Goal: Task Accomplishment & Management: Manage account settings

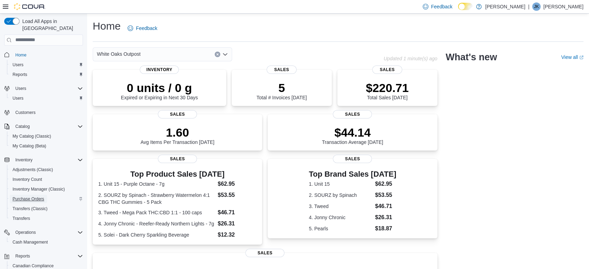
click at [29, 196] on span "Purchase Orders" at bounding box center [29, 199] width 32 height 6
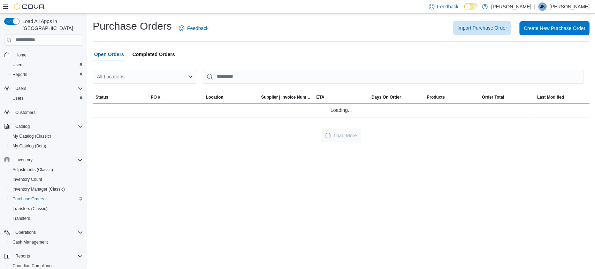
click at [495, 30] on span "Import Purchase Order" at bounding box center [481, 27] width 49 height 7
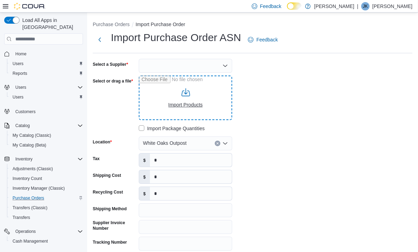
type input "**********"
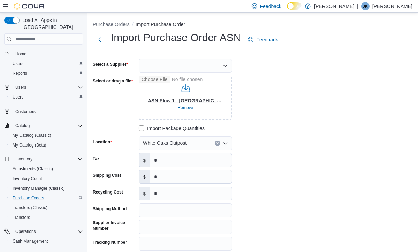
type input "**********"
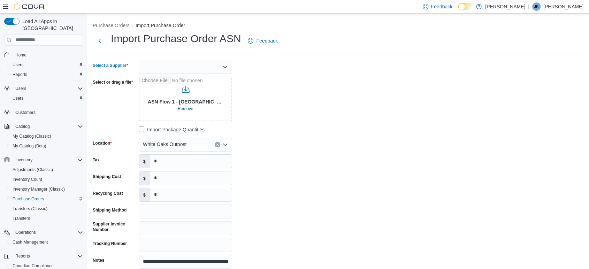
click at [181, 63] on div at bounding box center [185, 67] width 93 height 14
type input "***"
click at [328, 92] on div "**********" at bounding box center [338, 164] width 491 height 209
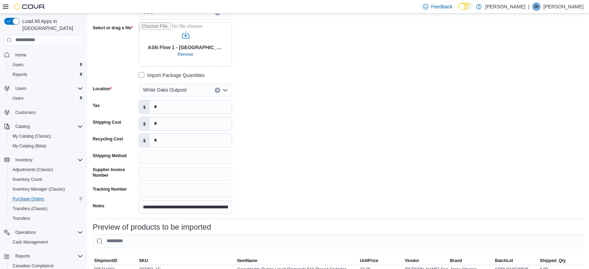
scroll to position [116, 0]
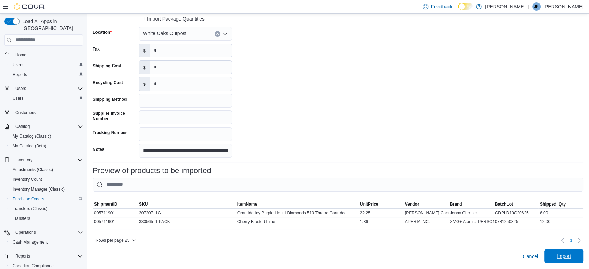
click at [571, 258] on span "Import" at bounding box center [564, 256] width 14 height 7
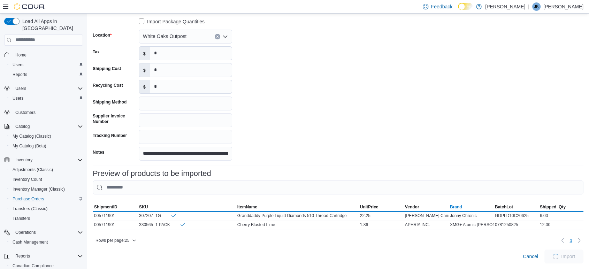
scroll to position [114, 0]
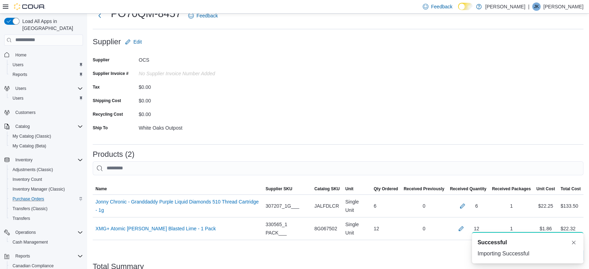
scroll to position [77, 0]
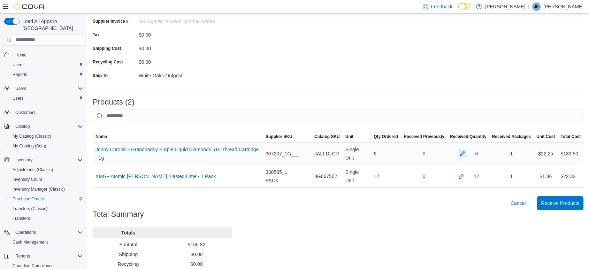
click at [467, 154] on button "button" at bounding box center [462, 153] width 8 height 8
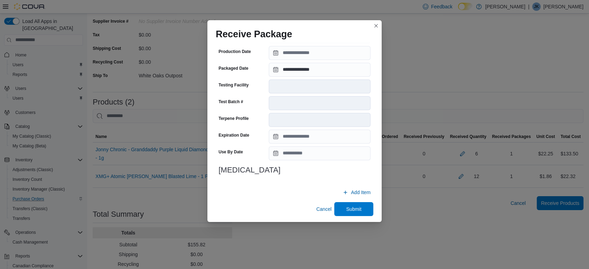
scroll to position [232, 0]
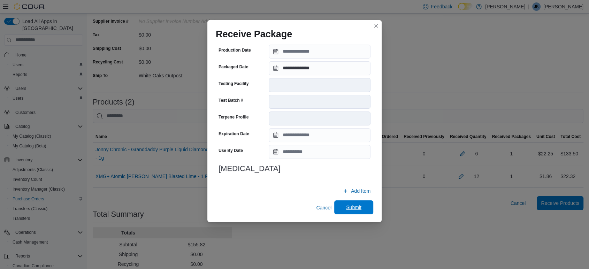
click at [339, 206] on span "Submit" at bounding box center [353, 207] width 31 height 14
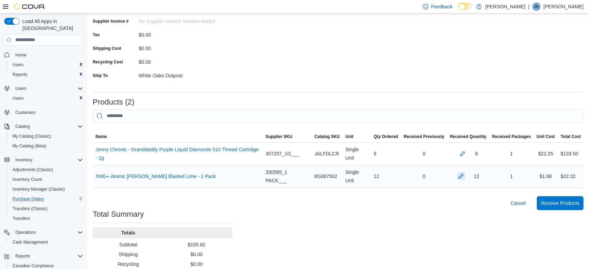
click at [465, 176] on button "button" at bounding box center [461, 176] width 8 height 8
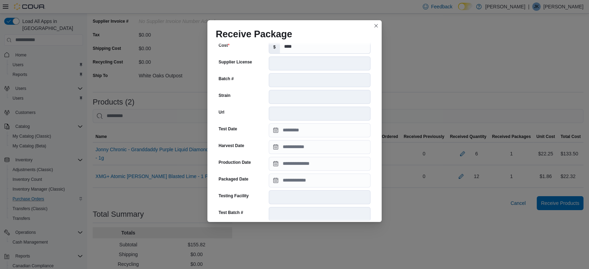
scroll to position [155, 0]
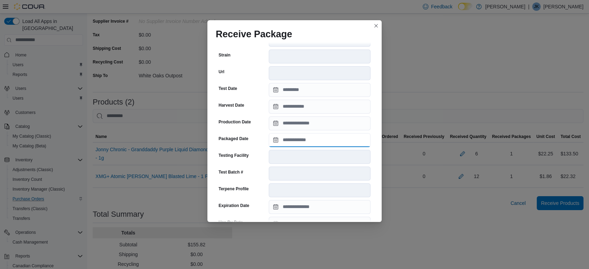
click at [338, 139] on input "Packaged Date" at bounding box center [320, 140] width 102 height 14
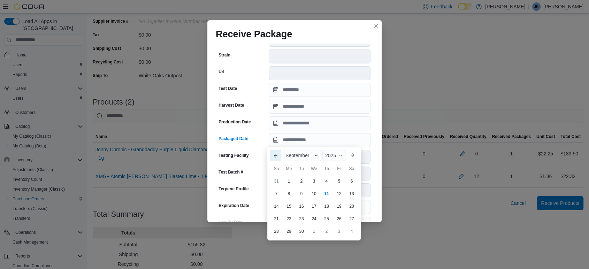
click at [277, 152] on button "Previous Month" at bounding box center [275, 155] width 11 height 11
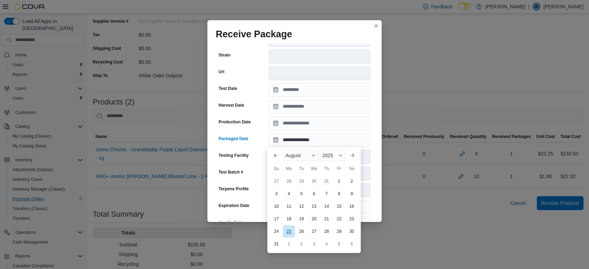
click at [293, 229] on div "25" at bounding box center [289, 231] width 12 height 12
type input "**********"
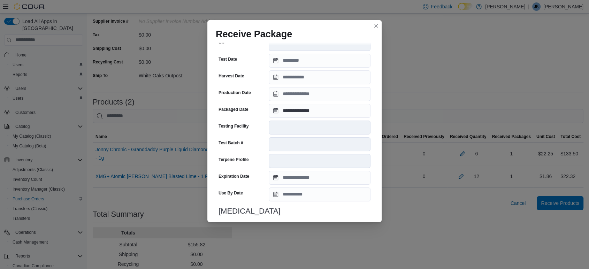
scroll to position [227, 0]
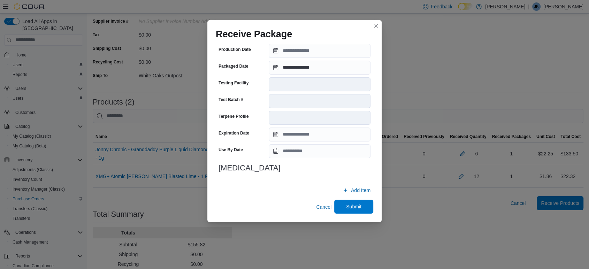
click at [351, 204] on span "Submit" at bounding box center [353, 206] width 15 height 7
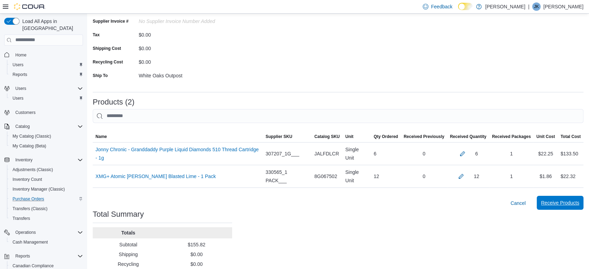
click at [578, 198] on span "Receive Products" at bounding box center [560, 203] width 38 height 14
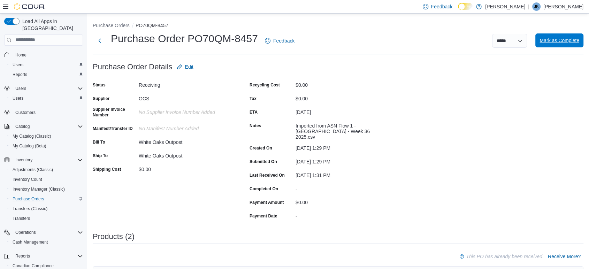
click at [553, 36] on span "Mark as Complete" at bounding box center [559, 40] width 40 height 14
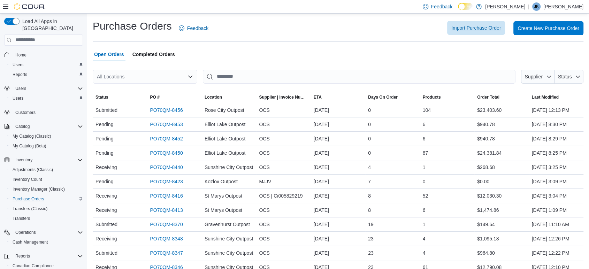
click at [497, 27] on span "Import Purchase Order" at bounding box center [475, 27] width 49 height 7
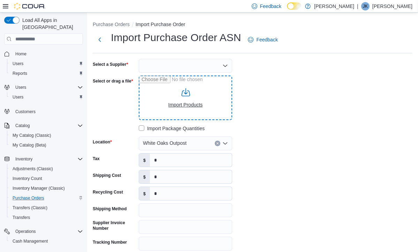
type input "**********"
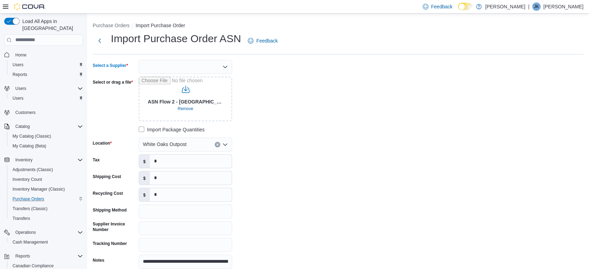
click at [181, 69] on div at bounding box center [185, 67] width 93 height 14
type input "***"
click at [157, 77] on span "OCS" at bounding box center [189, 78] width 77 height 7
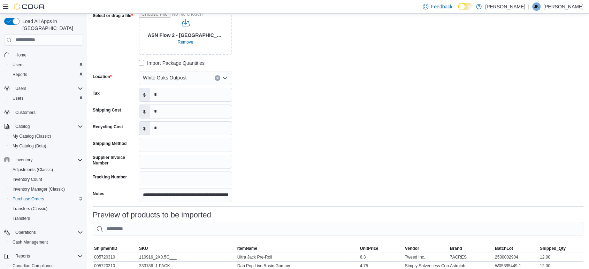
scroll to position [125, 0]
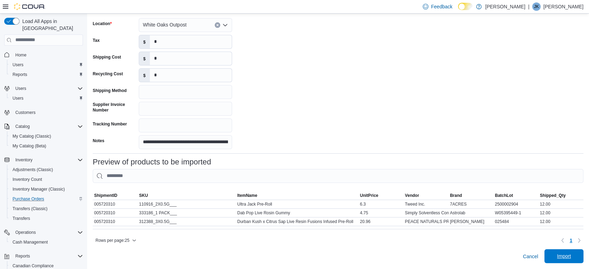
click at [568, 260] on span "Import" at bounding box center [564, 256] width 31 height 14
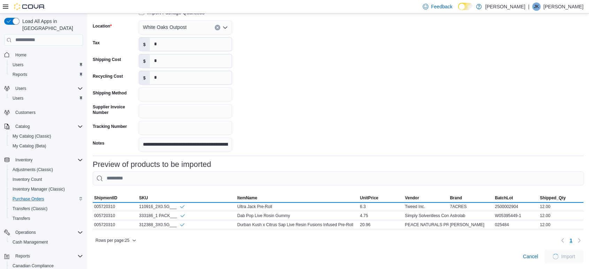
scroll to position [122, 0]
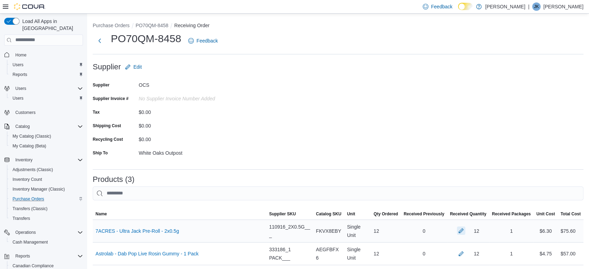
click at [465, 232] on button "button" at bounding box center [461, 231] width 8 height 8
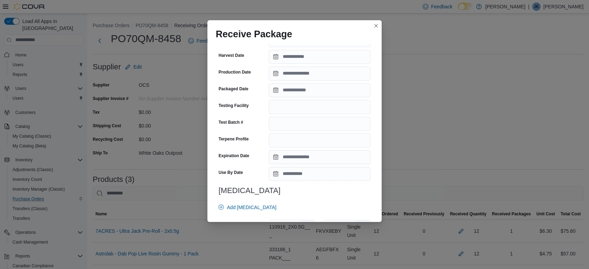
scroll to position [155, 0]
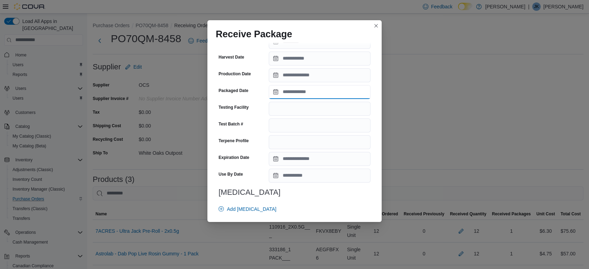
click at [308, 91] on input "Packaged Date" at bounding box center [320, 92] width 102 height 14
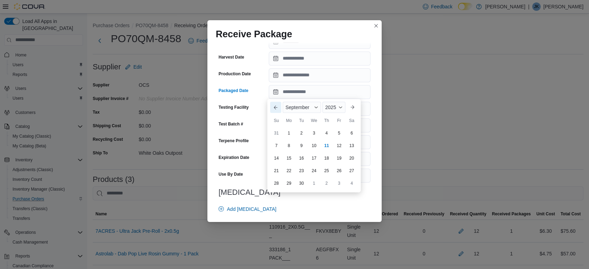
click at [276, 104] on button "Previous Month" at bounding box center [275, 107] width 11 height 11
click at [290, 133] on div "2" at bounding box center [289, 133] width 12 height 12
type input "**********"
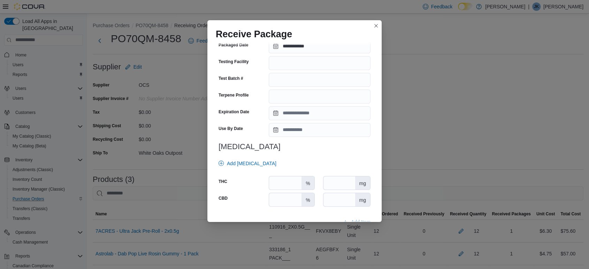
scroll to position [233, 0]
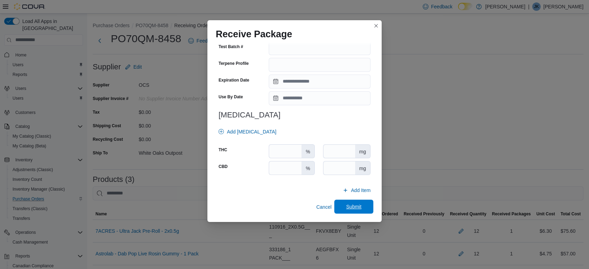
click at [346, 206] on span "Submit" at bounding box center [353, 206] width 15 height 7
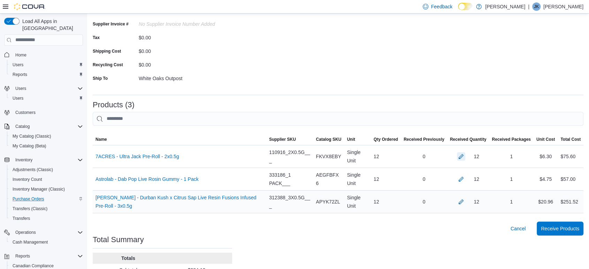
scroll to position [129, 0]
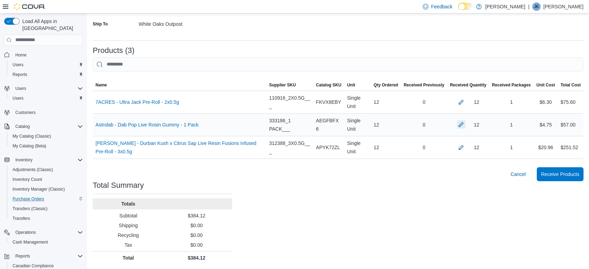
click at [465, 123] on button "button" at bounding box center [461, 124] width 8 height 8
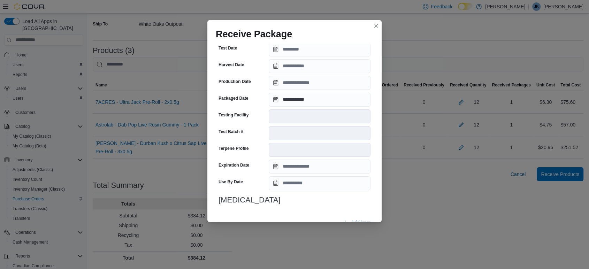
scroll to position [227, 0]
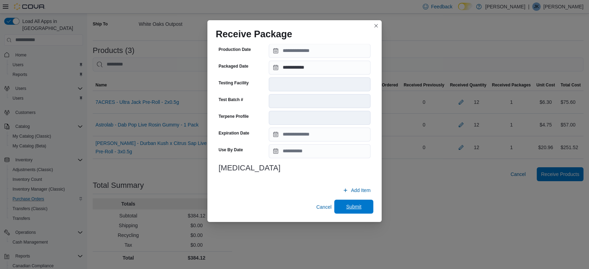
click at [346, 207] on span "Submit" at bounding box center [353, 206] width 15 height 7
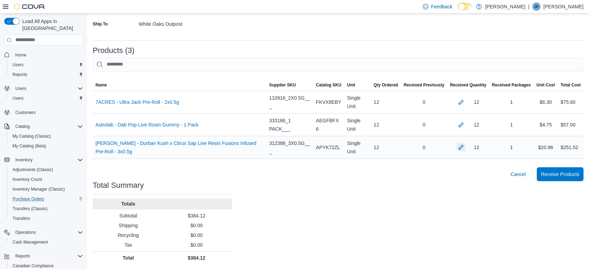
click at [465, 149] on button "button" at bounding box center [461, 147] width 8 height 8
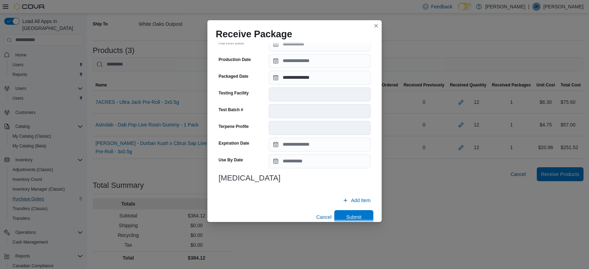
scroll to position [233, 0]
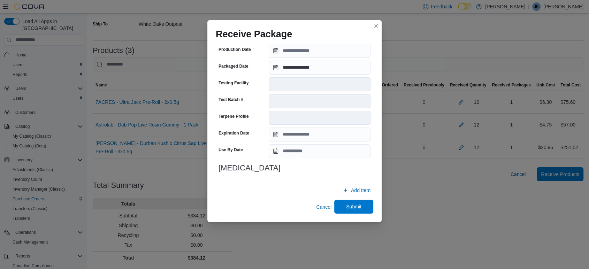
click at [349, 208] on span "Submit" at bounding box center [353, 206] width 15 height 7
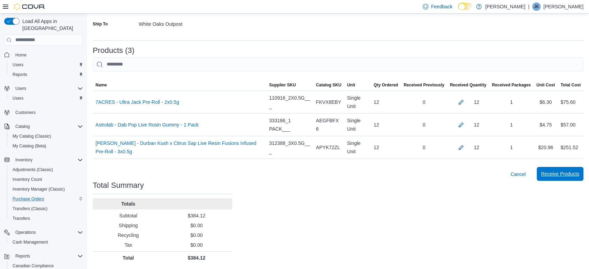
click at [574, 175] on span "Receive Products" at bounding box center [560, 173] width 38 height 7
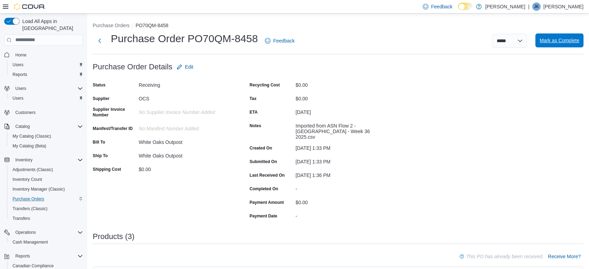
click at [570, 38] on span "Mark as Complete" at bounding box center [559, 40] width 40 height 7
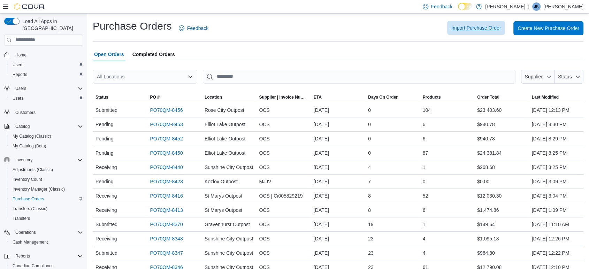
click at [474, 31] on span "Import Purchase Order" at bounding box center [475, 27] width 49 height 7
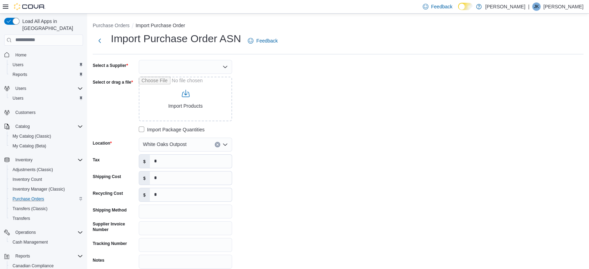
click at [167, 67] on div at bounding box center [185, 67] width 93 height 14
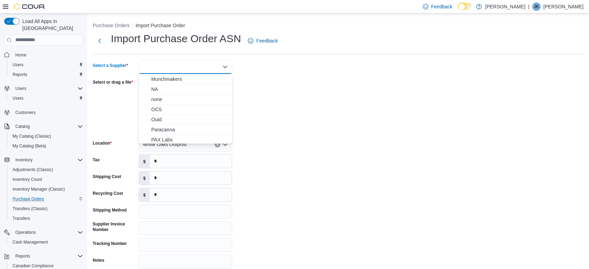
scroll to position [200, 0]
click at [165, 123] on span "OCS" at bounding box center [189, 121] width 77 height 7
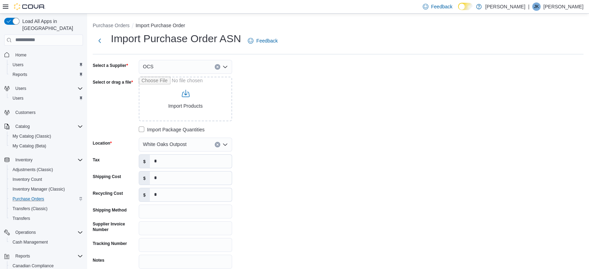
click at [330, 83] on div "Select a Supplier OCS Select or drag a file Import Products Import Package Quan…" at bounding box center [338, 164] width 491 height 209
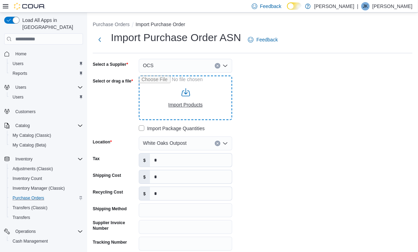
type input "**********"
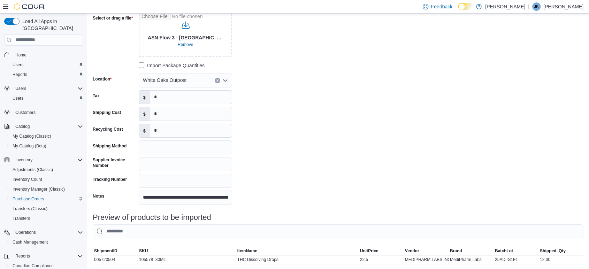
scroll to position [108, 0]
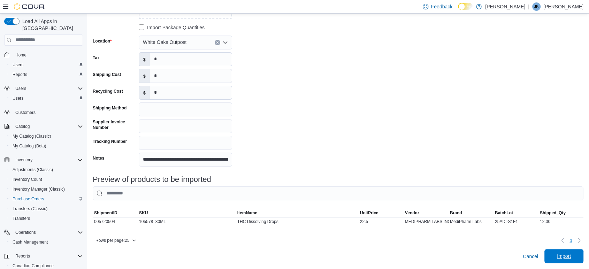
click at [563, 258] on span "Import" at bounding box center [564, 256] width 14 height 7
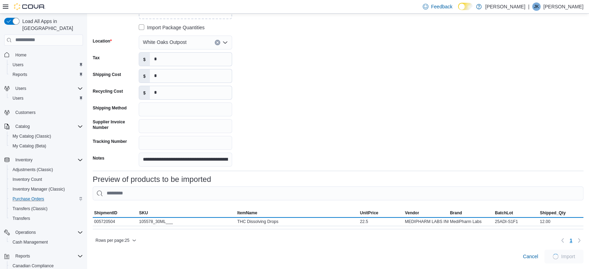
scroll to position [105, 0]
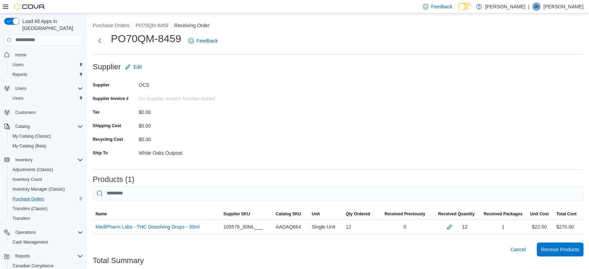
scroll to position [75, 0]
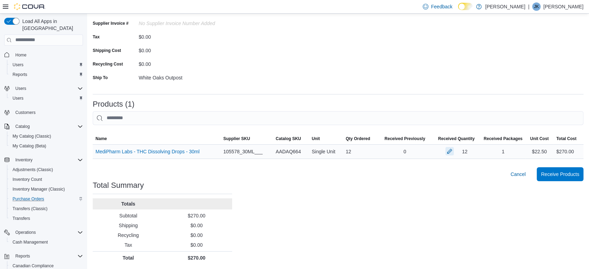
click at [452, 152] on button "button" at bounding box center [449, 151] width 8 height 8
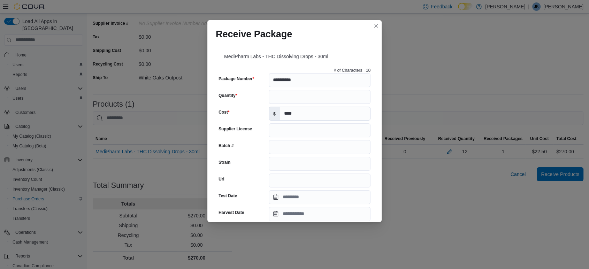
scroll to position [77, 0]
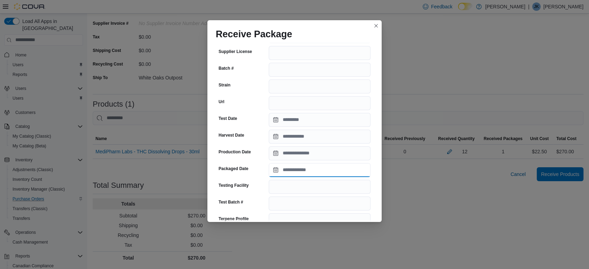
click at [314, 174] on input "Packaged Date" at bounding box center [320, 170] width 102 height 14
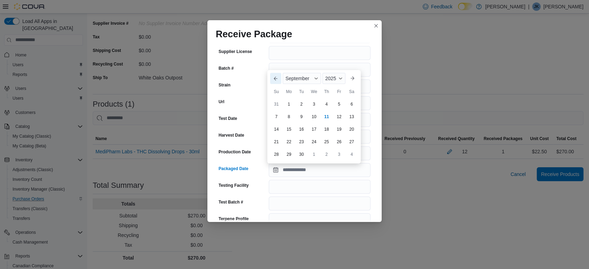
click at [272, 75] on button "Previous Month" at bounding box center [275, 78] width 11 height 11
click at [297, 114] on div "12" at bounding box center [301, 116] width 12 height 12
type input "**********"
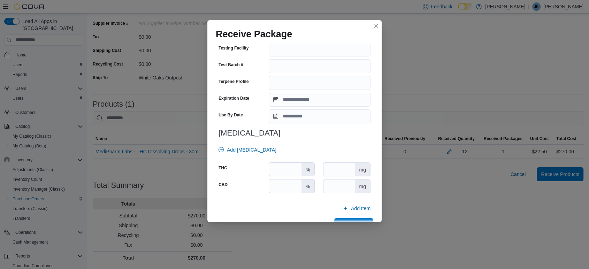
scroll to position [233, 0]
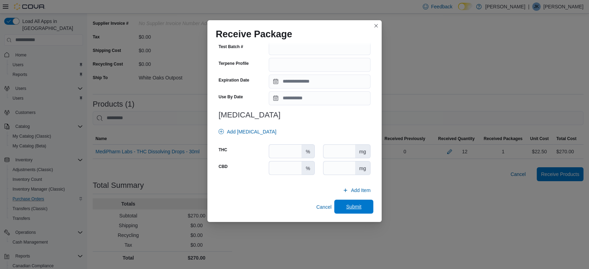
click at [346, 210] on span "Submit" at bounding box center [353, 206] width 15 height 7
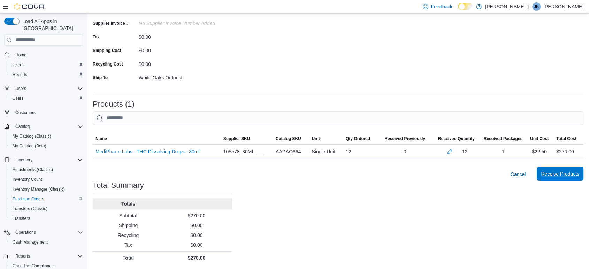
click at [567, 175] on span "Receive Products" at bounding box center [560, 173] width 38 height 7
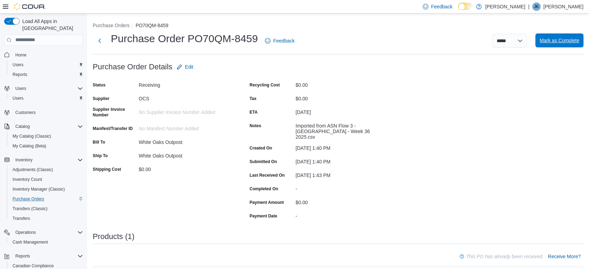
click at [571, 37] on span "Mark as Complete" at bounding box center [559, 40] width 40 height 7
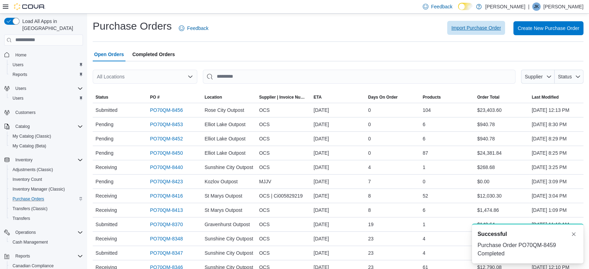
click at [488, 29] on span "Import Purchase Order" at bounding box center [475, 27] width 49 height 7
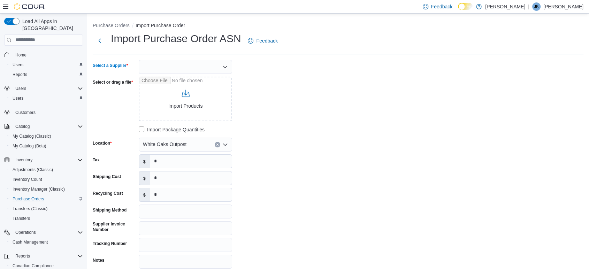
click at [166, 68] on div at bounding box center [185, 67] width 93 height 14
type input "***"
click at [164, 77] on span "OCS" at bounding box center [189, 78] width 77 height 7
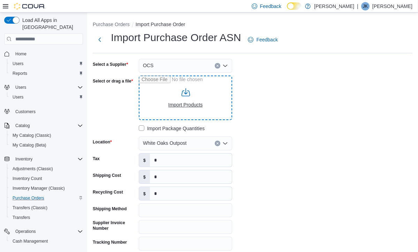
type input "**********"
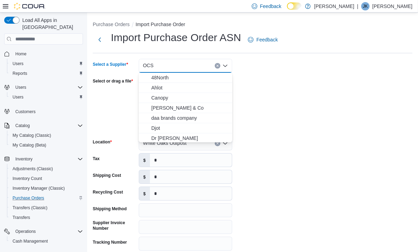
click at [273, 69] on div "**********" at bounding box center [197, 163] width 209 height 209
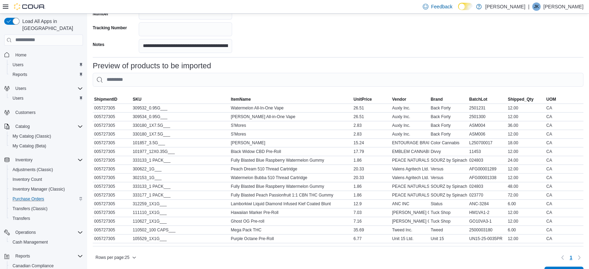
scroll to position [238, 0]
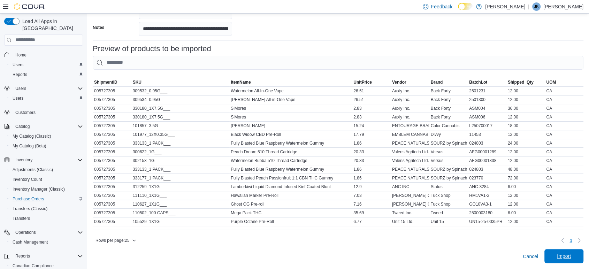
click at [569, 258] on span "Import" at bounding box center [564, 256] width 14 height 7
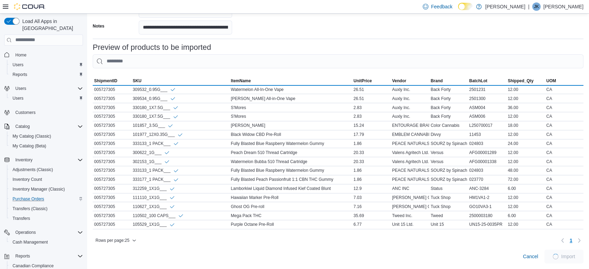
scroll to position [237, 0]
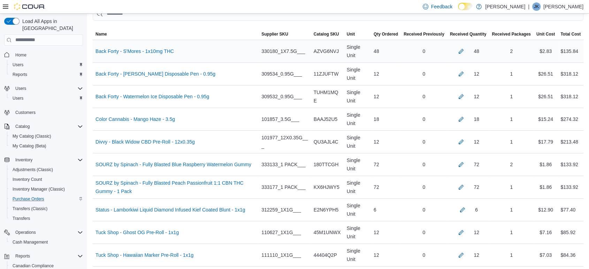
scroll to position [193, 0]
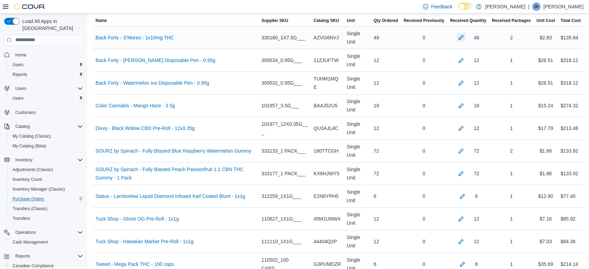
click at [465, 35] on button "button" at bounding box center [461, 37] width 8 height 8
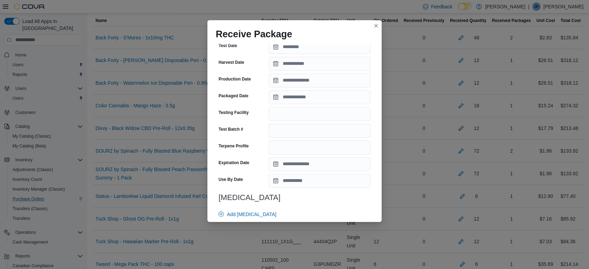
scroll to position [595, 0]
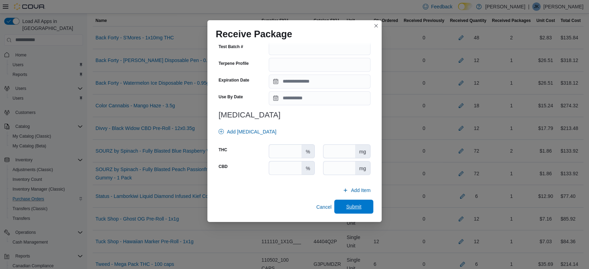
click at [352, 203] on span "Submit" at bounding box center [353, 206] width 15 height 7
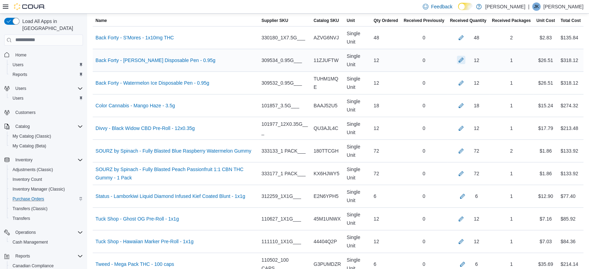
click at [465, 59] on button "button" at bounding box center [461, 60] width 8 height 8
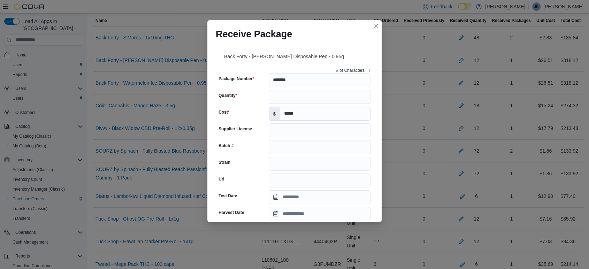
scroll to position [77, 0]
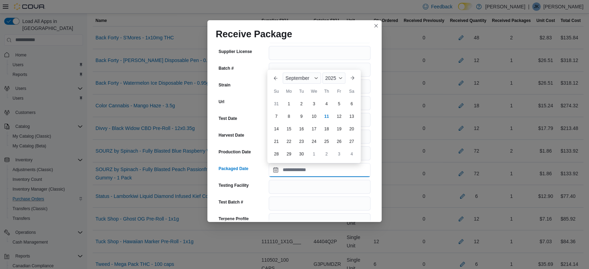
click at [299, 173] on input "Packaged Date" at bounding box center [320, 170] width 102 height 14
click at [279, 74] on button "Previous Month" at bounding box center [275, 77] width 11 height 11
click at [291, 105] on div "4" at bounding box center [289, 104] width 12 height 12
type input "**********"
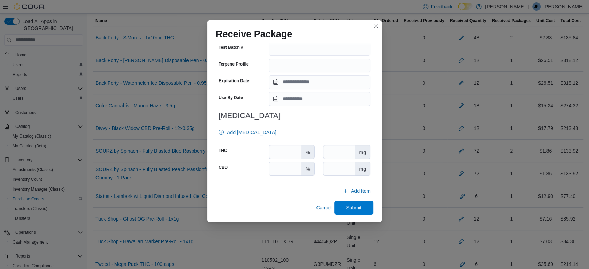
scroll to position [233, 0]
click at [350, 203] on span "Submit" at bounding box center [353, 207] width 31 height 14
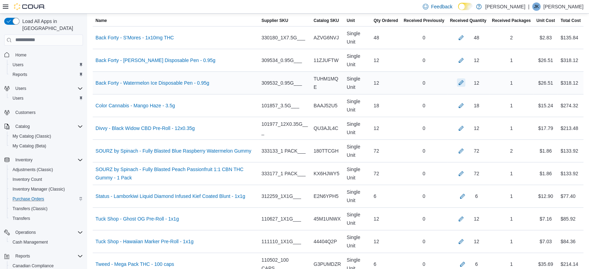
click at [463, 85] on button "button" at bounding box center [461, 82] width 8 height 8
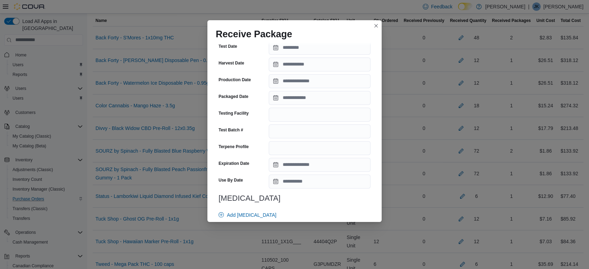
scroll to position [155, 0]
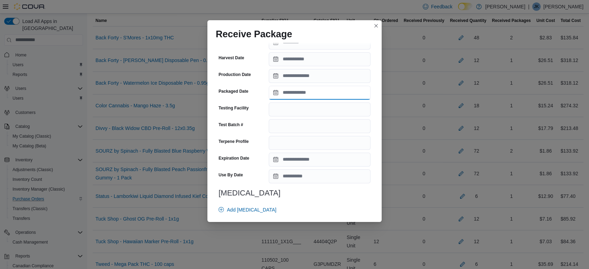
click at [294, 97] on input "Packaged Date" at bounding box center [320, 93] width 102 height 14
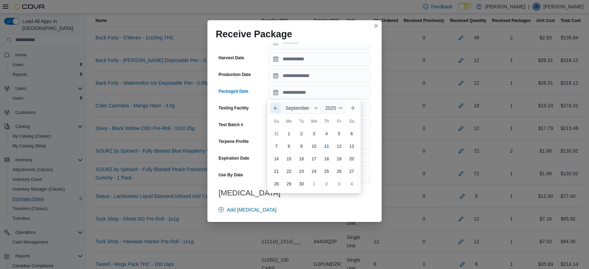
click at [275, 109] on button "Previous Month" at bounding box center [275, 107] width 11 height 11
click at [336, 169] on div "25" at bounding box center [339, 171] width 12 height 12
type input "**********"
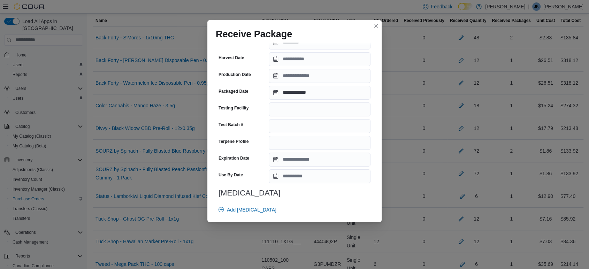
scroll to position [233, 0]
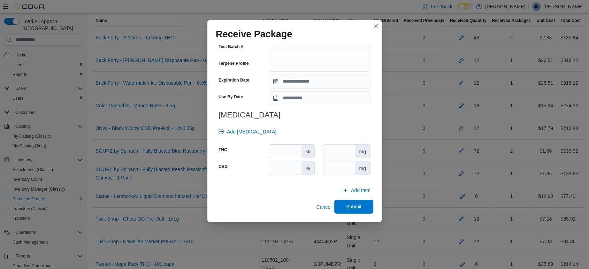
click at [355, 208] on span "Submit" at bounding box center [353, 206] width 15 height 7
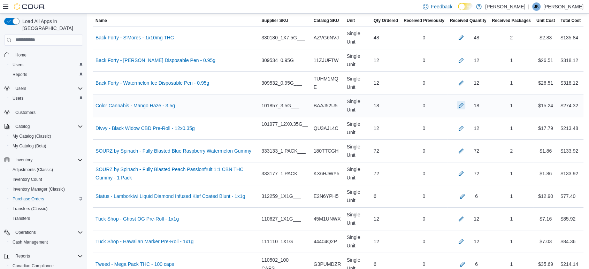
click at [465, 106] on button "button" at bounding box center [461, 105] width 8 height 8
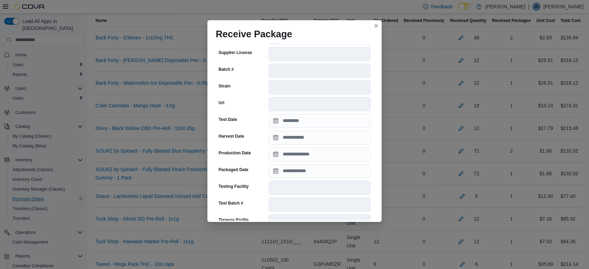
scroll to position [155, 0]
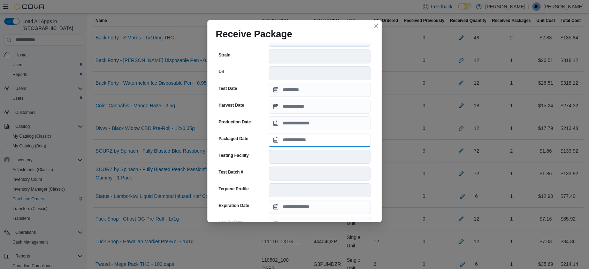
click at [316, 140] on input "Packaged Date" at bounding box center [320, 140] width 102 height 14
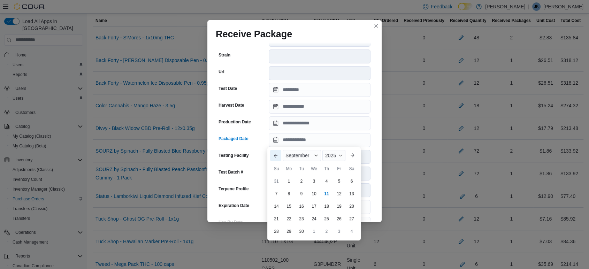
click at [273, 152] on button "Previous Month" at bounding box center [275, 155] width 11 height 11
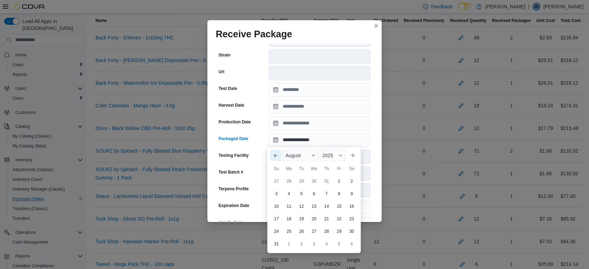
click at [273, 152] on button "Previous Month" at bounding box center [275, 155] width 11 height 11
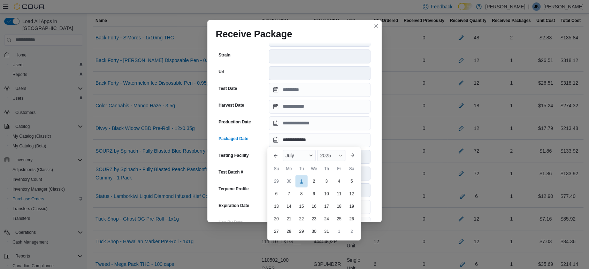
click at [303, 181] on div "1" at bounding box center [301, 181] width 12 height 12
type input "**********"
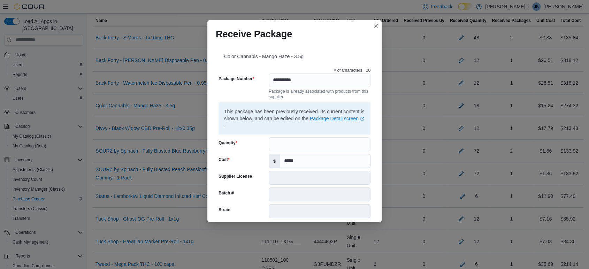
scroll to position [227, 0]
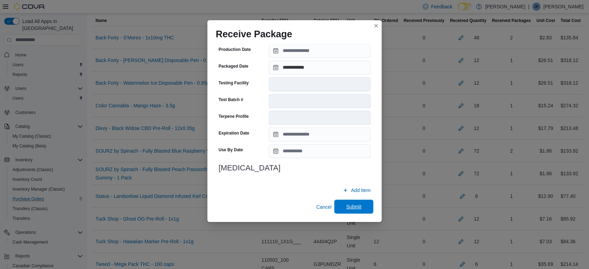
click at [351, 205] on span "Submit" at bounding box center [353, 206] width 15 height 7
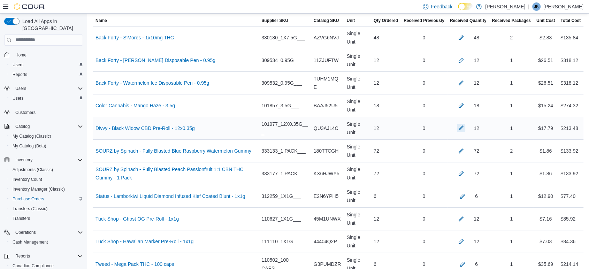
click at [465, 124] on button "button" at bounding box center [461, 128] width 8 height 8
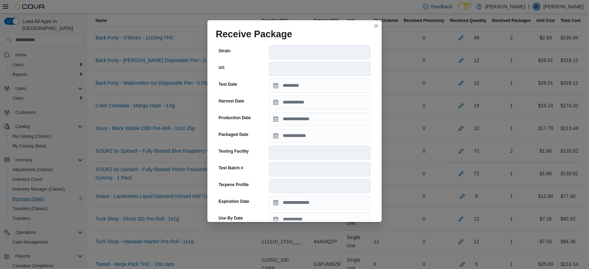
scroll to position [150, 0]
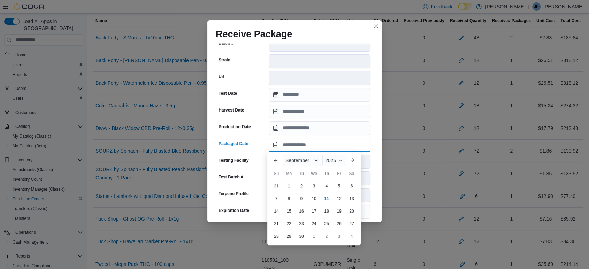
click at [301, 145] on input "Packaged Date" at bounding box center [320, 145] width 102 height 14
click at [275, 158] on button "Previous Month" at bounding box center [275, 160] width 11 height 11
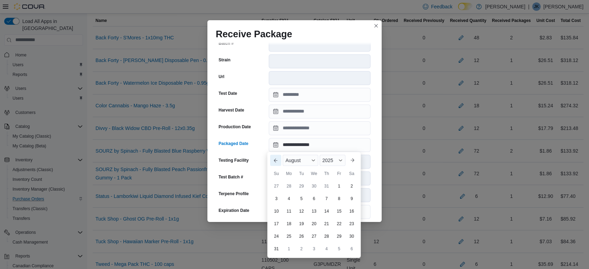
click at [275, 158] on button "Previous Month" at bounding box center [275, 160] width 11 height 11
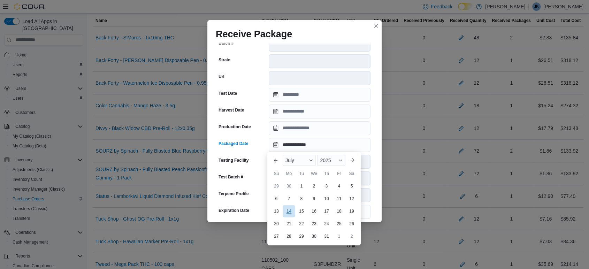
click at [292, 213] on div "14" at bounding box center [289, 211] width 12 height 12
type input "**********"
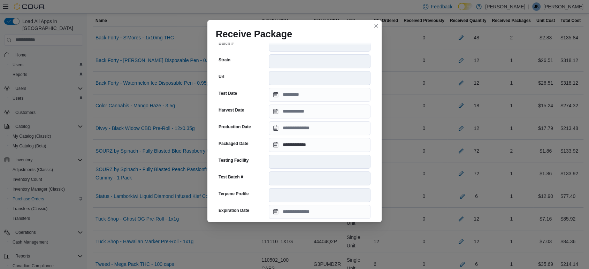
scroll to position [227, 0]
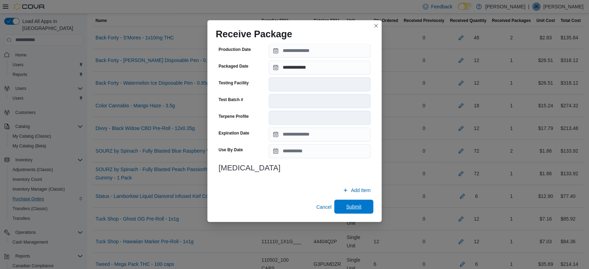
click at [354, 204] on span "Submit" at bounding box center [353, 206] width 15 height 7
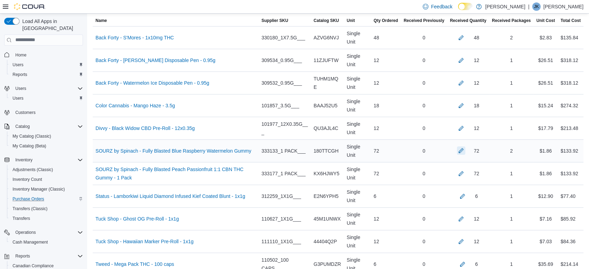
click at [465, 153] on button "button" at bounding box center [461, 150] width 8 height 8
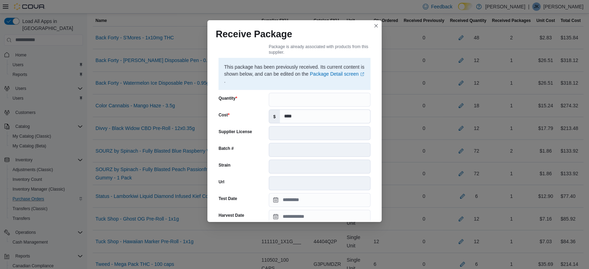
scroll to position [155, 0]
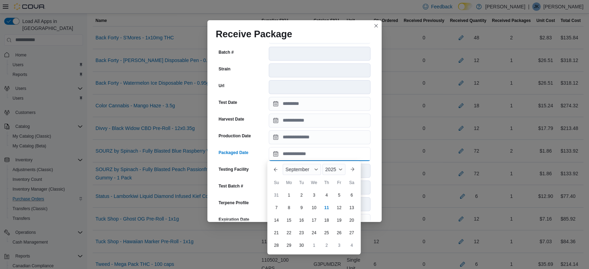
click at [301, 158] on input "Packaged Date" at bounding box center [320, 154] width 102 height 14
click at [273, 169] on button "Previous Month" at bounding box center [275, 169] width 11 height 11
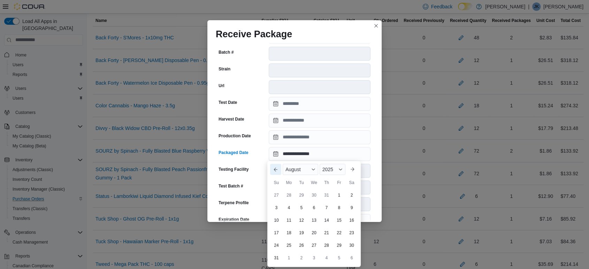
click at [273, 169] on button "Previous Month" at bounding box center [275, 169] width 11 height 11
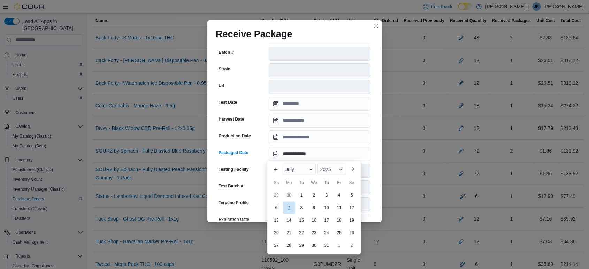
click at [286, 205] on div "7" at bounding box center [289, 207] width 12 height 12
type input "**********"
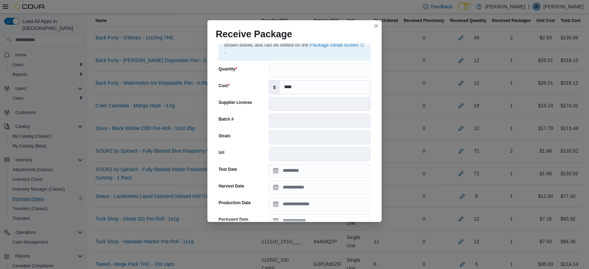
scroll to position [542, 0]
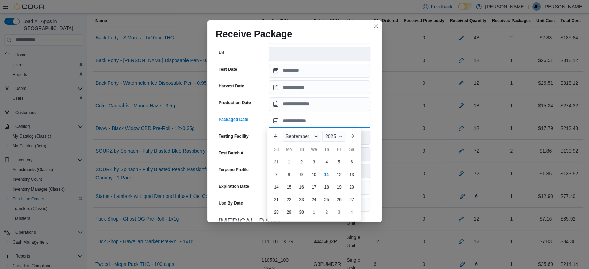
click at [309, 116] on input "Packaged Date" at bounding box center [320, 121] width 102 height 14
click at [276, 136] on button "Previous Month" at bounding box center [275, 136] width 11 height 11
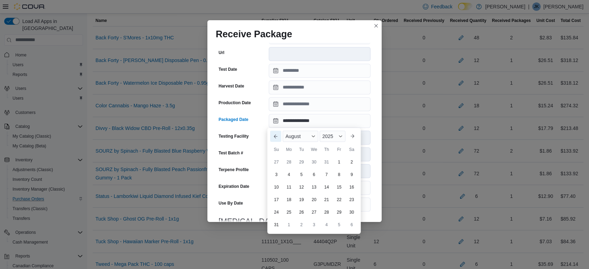
click at [276, 136] on button "Previous Month" at bounding box center [275, 136] width 11 height 11
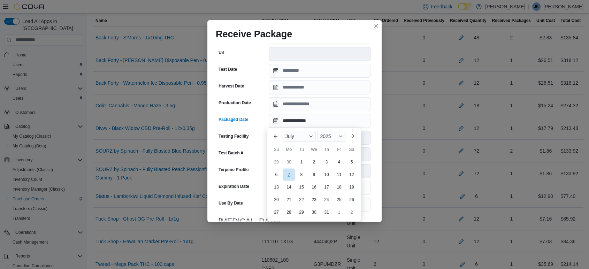
click at [291, 174] on div "7" at bounding box center [289, 174] width 12 height 12
type input "**********"
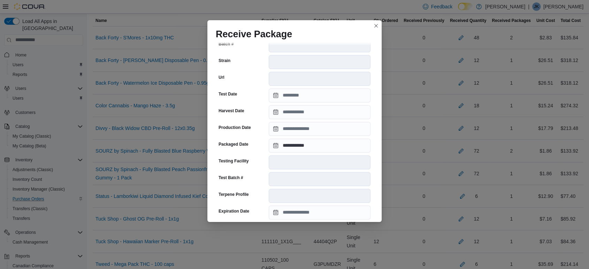
scroll to position [595, 0]
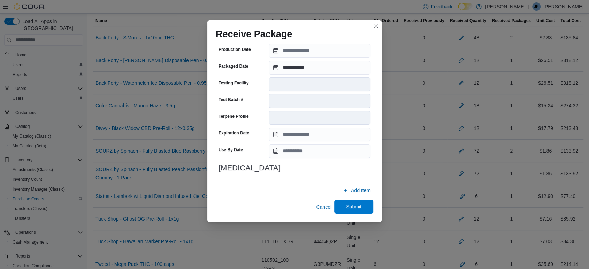
click at [342, 202] on span "Submit" at bounding box center [353, 207] width 31 height 14
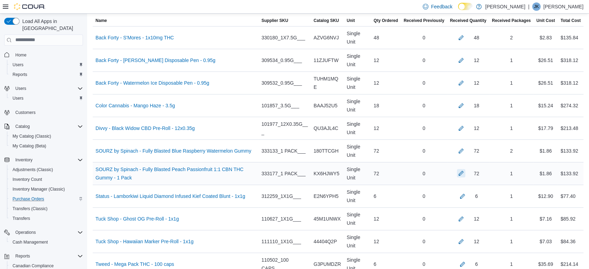
click at [465, 170] on button "button" at bounding box center [461, 173] width 8 height 8
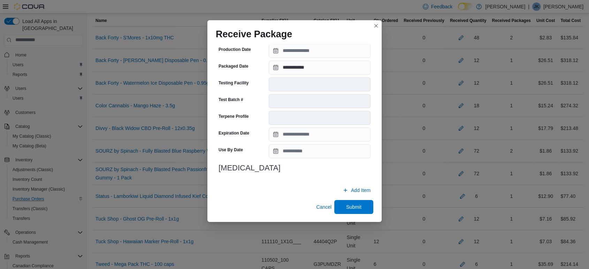
scroll to position [309, 0]
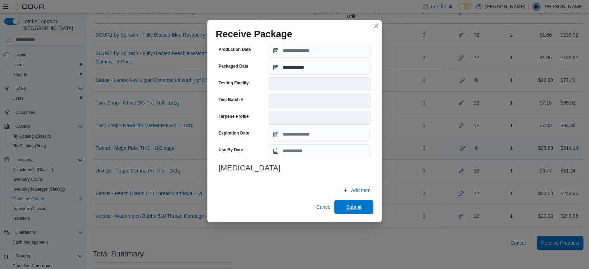
drag, startPoint x: 347, startPoint y: 206, endPoint x: 421, endPoint y: 156, distance: 89.7
click at [347, 206] on span "Submit" at bounding box center [353, 207] width 15 height 7
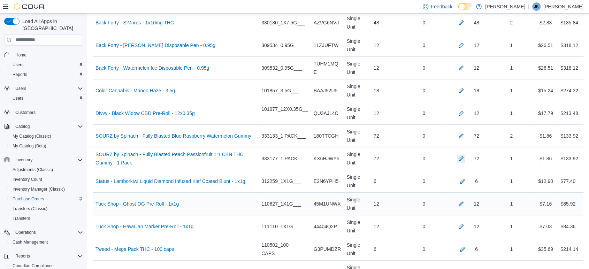
scroll to position [193, 0]
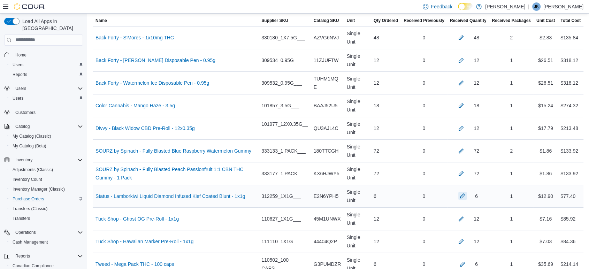
click at [467, 197] on button "button" at bounding box center [462, 196] width 8 height 8
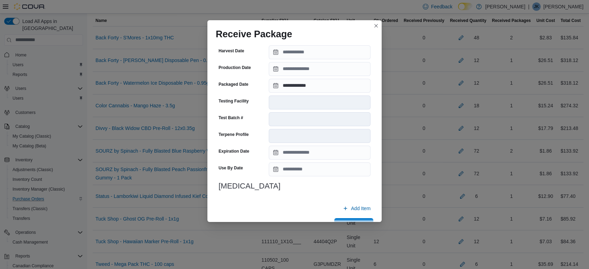
scroll to position [233, 0]
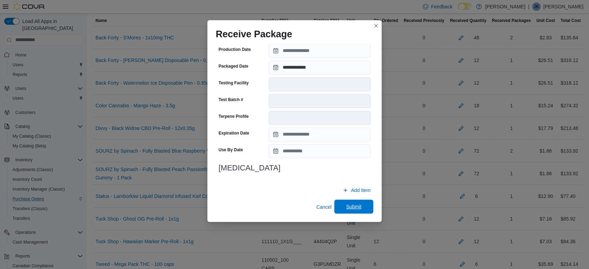
click at [349, 202] on span "Submit" at bounding box center [353, 207] width 31 height 14
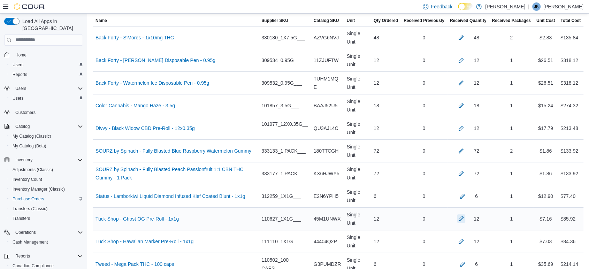
click at [465, 218] on button "button" at bounding box center [461, 218] width 8 height 8
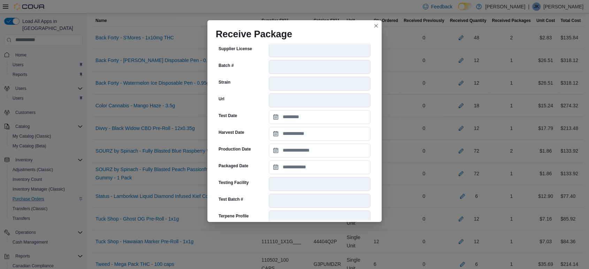
scroll to position [155, 0]
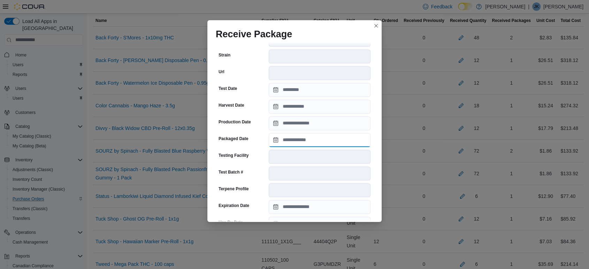
click at [311, 136] on input "Packaged Date" at bounding box center [320, 140] width 102 height 14
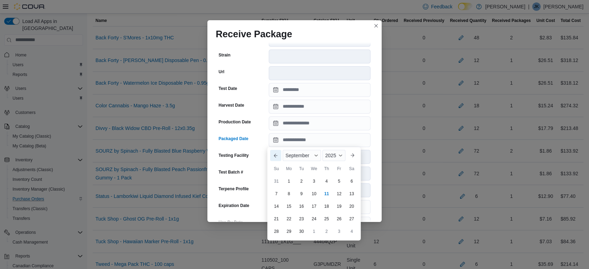
click at [274, 158] on button "Previous Month" at bounding box center [275, 155] width 11 height 11
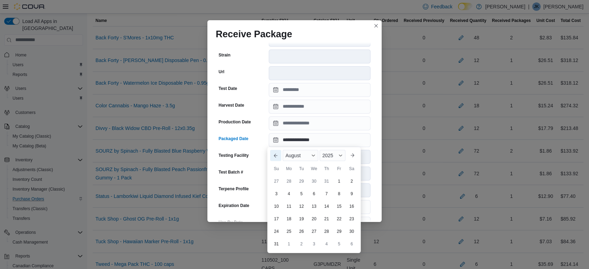
click at [274, 158] on button "Previous Month" at bounding box center [275, 155] width 11 height 11
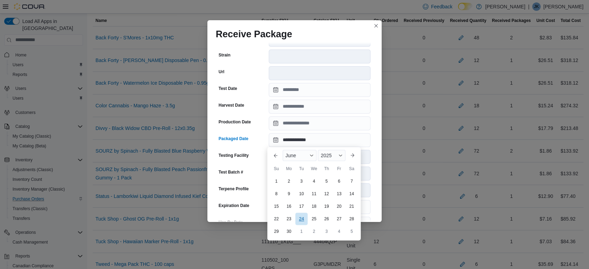
click at [304, 224] on div "24" at bounding box center [301, 219] width 12 height 12
type input "**********"
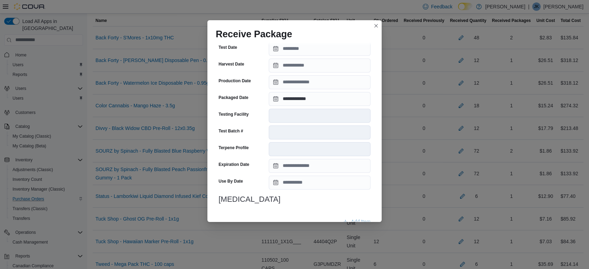
scroll to position [227, 0]
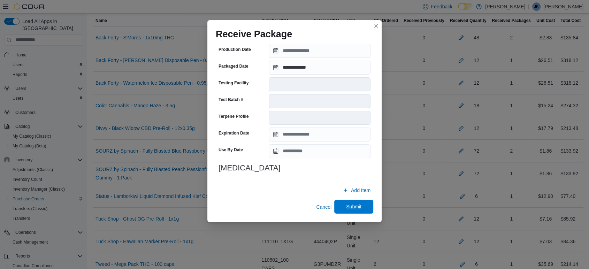
click at [347, 204] on span "Submit" at bounding box center [353, 206] width 15 height 7
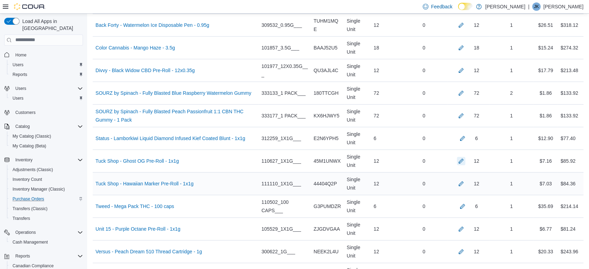
scroll to position [271, 0]
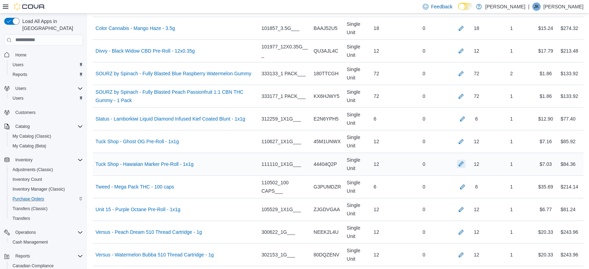
click at [464, 160] on button "button" at bounding box center [461, 164] width 8 height 8
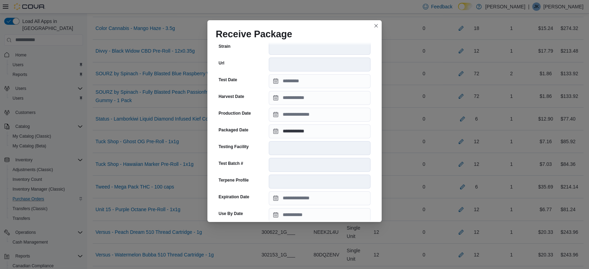
scroll to position [227, 0]
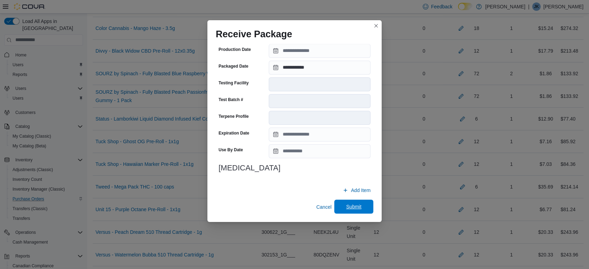
click at [348, 210] on span "Submit" at bounding box center [353, 206] width 15 height 7
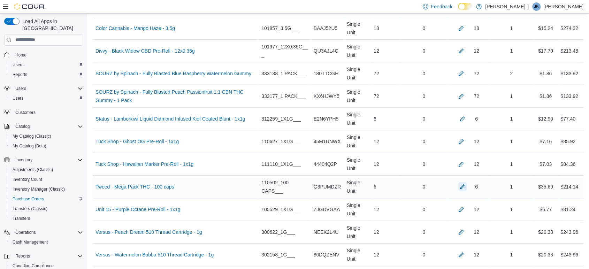
click at [467, 184] on button "button" at bounding box center [462, 186] width 8 height 8
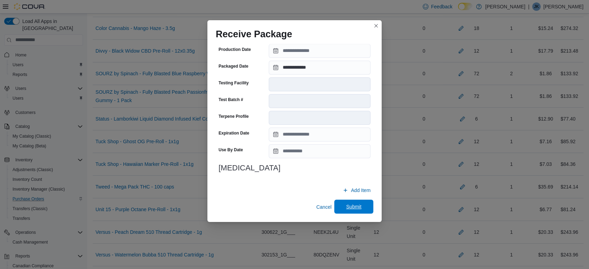
click at [349, 206] on span "Submit" at bounding box center [353, 206] width 15 height 7
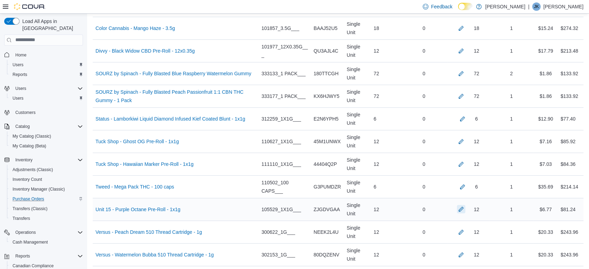
click at [465, 212] on button "button" at bounding box center [461, 209] width 8 height 8
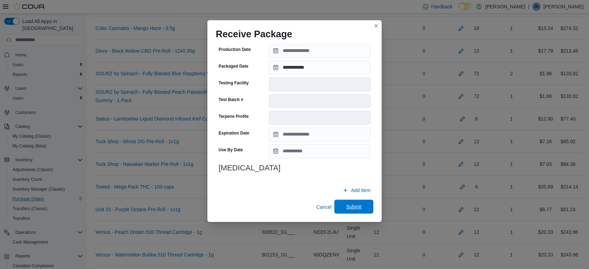
click at [350, 203] on span "Submit" at bounding box center [353, 206] width 15 height 7
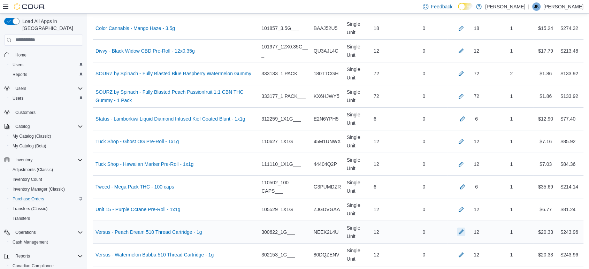
click at [465, 229] on button "button" at bounding box center [461, 232] width 8 height 8
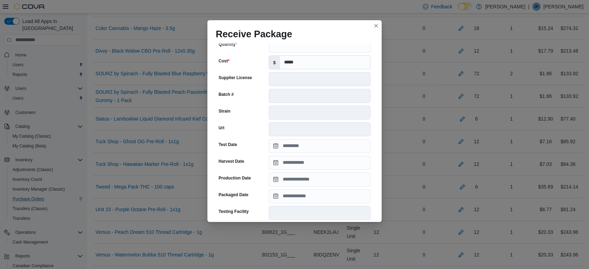
scroll to position [155, 0]
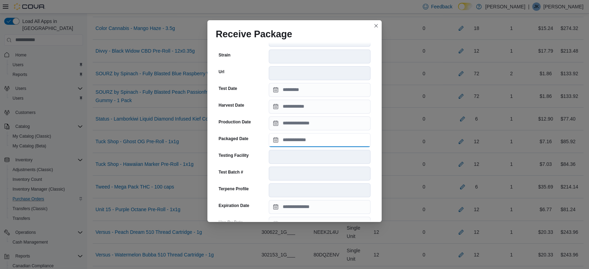
click at [304, 141] on input "Packaged Date" at bounding box center [320, 140] width 102 height 14
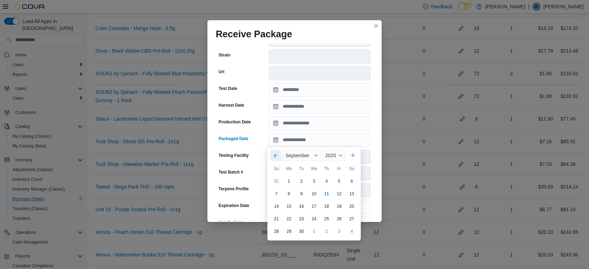
click at [275, 153] on button "Previous Month" at bounding box center [275, 155] width 11 height 11
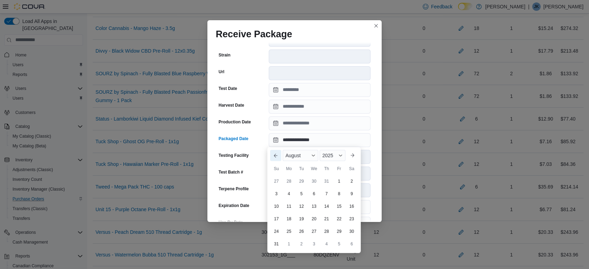
click at [275, 153] on button "Previous Month" at bounding box center [275, 155] width 11 height 11
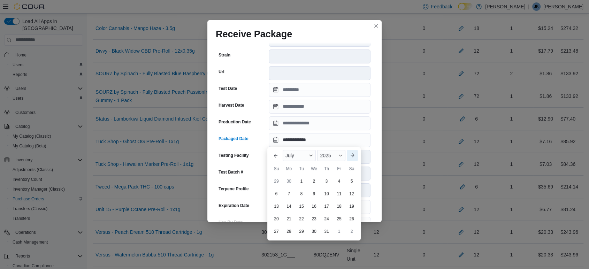
click at [354, 153] on button "Next month" at bounding box center [352, 155] width 11 height 11
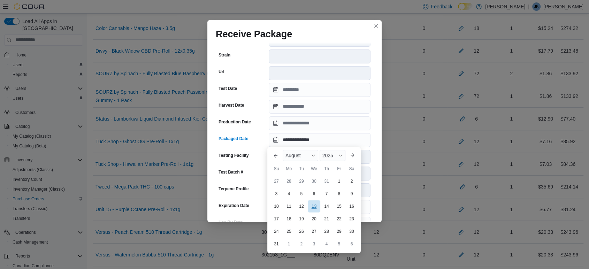
click at [317, 204] on div "13" at bounding box center [314, 206] width 12 height 12
type input "**********"
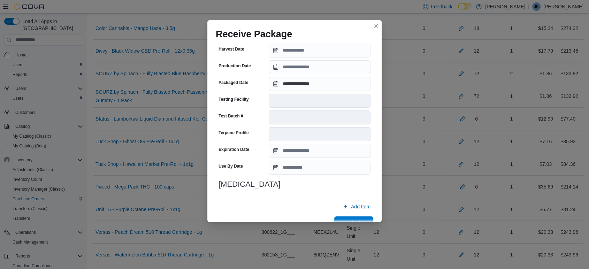
scroll to position [227, 0]
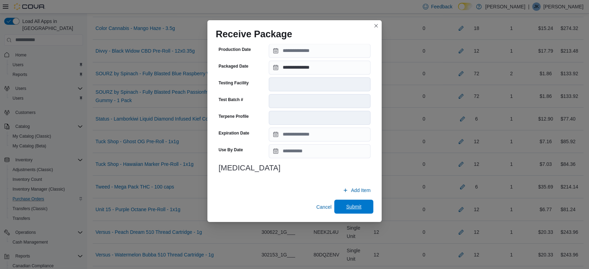
click at [348, 206] on span "Submit" at bounding box center [353, 206] width 15 height 7
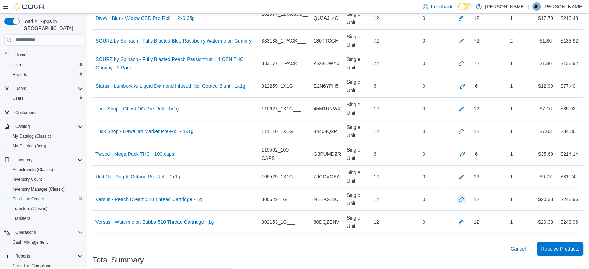
scroll to position [348, 0]
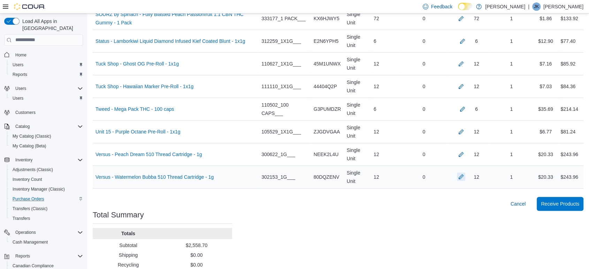
click at [465, 175] on button "button" at bounding box center [461, 177] width 8 height 8
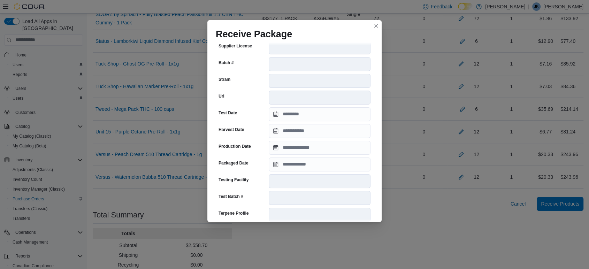
scroll to position [155, 0]
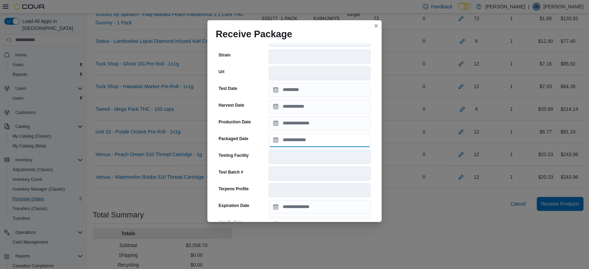
click at [306, 139] on input "Packaged Date" at bounding box center [320, 140] width 102 height 14
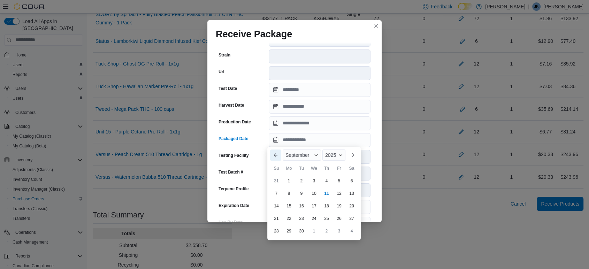
click at [277, 153] on button "Previous Month" at bounding box center [275, 155] width 11 height 11
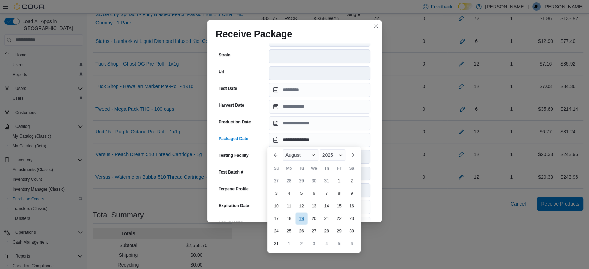
click at [301, 216] on div "19" at bounding box center [301, 219] width 12 height 12
type input "**********"
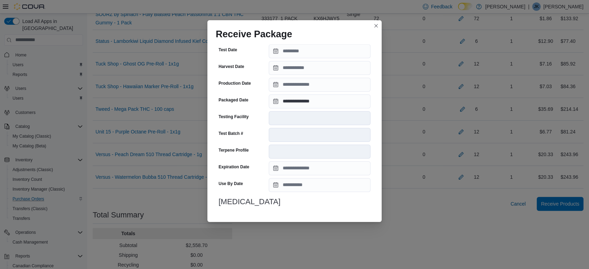
scroll to position [227, 0]
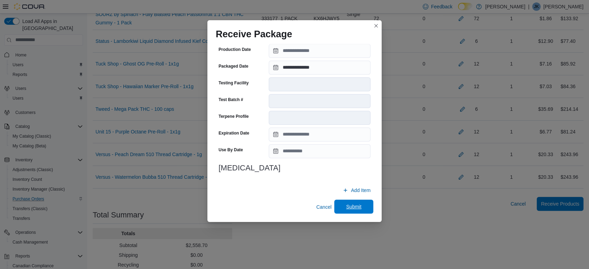
click at [351, 206] on span "Submit" at bounding box center [353, 206] width 15 height 7
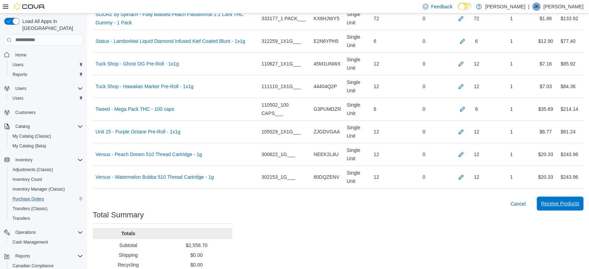
click at [567, 200] on span "Receive Products" at bounding box center [560, 203] width 38 height 7
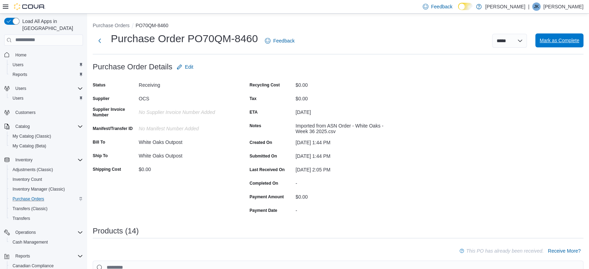
click at [557, 43] on span "Mark as Complete" at bounding box center [559, 40] width 40 height 7
